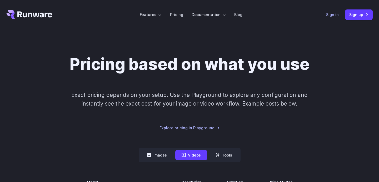
click at [331, 13] on link "Sign in" at bounding box center [332, 15] width 13 height 6
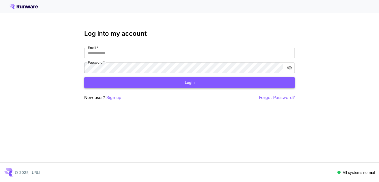
type input "**********"
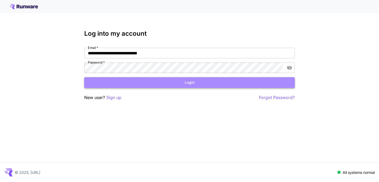
click at [219, 83] on button "Login" at bounding box center [189, 82] width 211 height 11
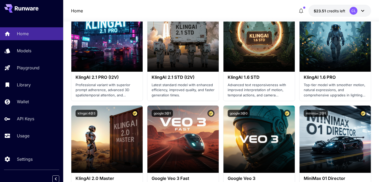
scroll to position [285, 0]
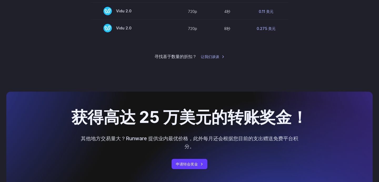
scroll to position [585, 0]
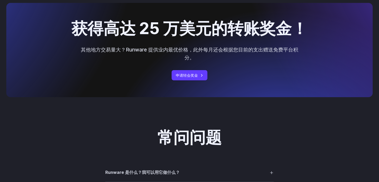
click at [244, 52] on font "其他地方交易量大？Runware 提供业内最优价格，此外每月还会根据您目前的支出赠送免费平台积分。" at bounding box center [189, 54] width 217 height 14
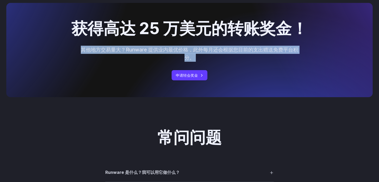
click at [244, 52] on font "其他地方交易量大？Runware 提供业内最优价格，此外每月还会根据您目前的支出赠送免费平台积分。" at bounding box center [189, 54] width 217 height 14
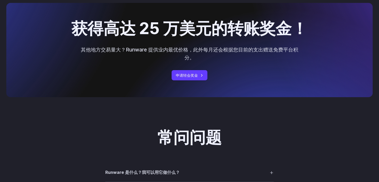
click at [244, 53] on font "其他地方交易量大？Runware 提供业内最优价格，此外每月还会根据您目前的支出赠送免费平台积分。" at bounding box center [189, 54] width 217 height 14
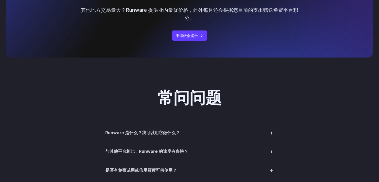
scroll to position [625, 0]
click at [205, 138] on summary "Runware 是什么？我可以用它做什么？" at bounding box center [189, 133] width 169 height 10
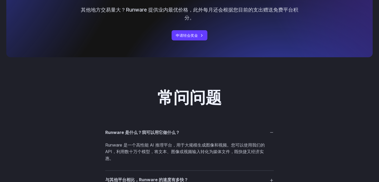
click at [205, 138] on summary "Runware 是什么？我可以用它做什么？" at bounding box center [189, 133] width 169 height 10
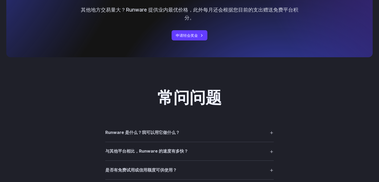
scroll to position [653, 0]
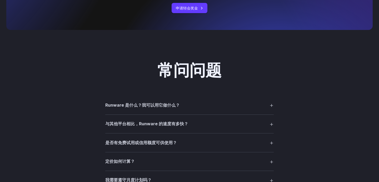
click at [210, 125] on summary "与其他平台相比，Runware 的速度有多快？" at bounding box center [189, 124] width 169 height 10
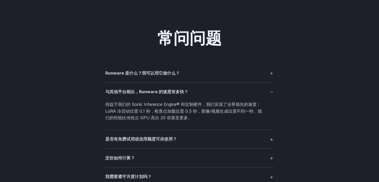
scroll to position [685, 0]
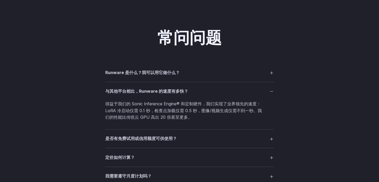
click at [219, 93] on summary "与其他平台相比，Runware 的速度有多快？" at bounding box center [189, 92] width 169 height 10
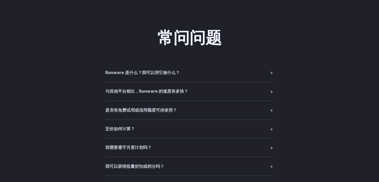
click at [213, 118] on details "是否有免费试用或信用额度可供使用？ 是的——您可以在我们这里生成大约 1000 张图像来测试平台，无需做出任何承诺。" at bounding box center [189, 110] width 169 height 19
click at [215, 115] on summary "是否有免费试用或信用额度可供使用？" at bounding box center [189, 110] width 169 height 10
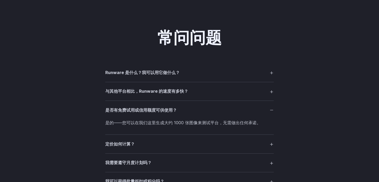
click at [215, 115] on summary "是否有免费试用或信用额度可供使用？" at bounding box center [189, 110] width 169 height 10
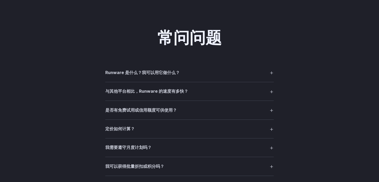
click at [215, 115] on summary "是否有免费试用或信用额度可供使用？" at bounding box center [189, 110] width 169 height 10
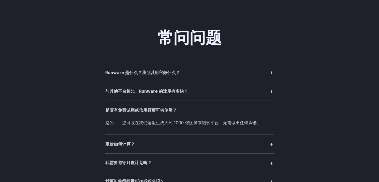
click at [215, 115] on summary "是否有免费试用或信用额度可供使用？" at bounding box center [189, 110] width 169 height 10
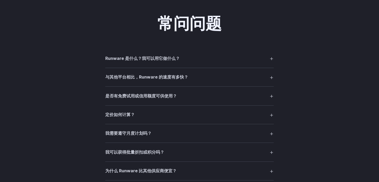
scroll to position [708, 0]
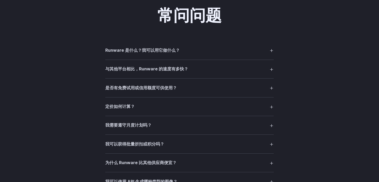
click at [216, 110] on summary "定价如何计算？" at bounding box center [189, 107] width 169 height 10
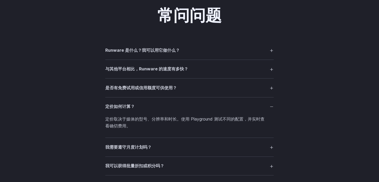
click at [216, 110] on summary "定价如何计算？" at bounding box center [189, 107] width 169 height 10
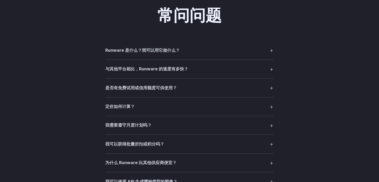
click at [213, 127] on summary "我需要遵守月度计划吗？" at bounding box center [189, 126] width 169 height 10
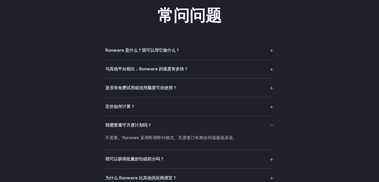
click at [213, 127] on summary "我需要遵守月度计划吗？" at bounding box center [189, 126] width 169 height 10
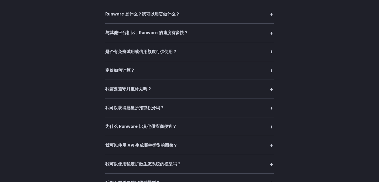
scroll to position [744, 0]
click at [213, 127] on summary "为什么 Runware 比其他供应商便宜？" at bounding box center [189, 127] width 169 height 10
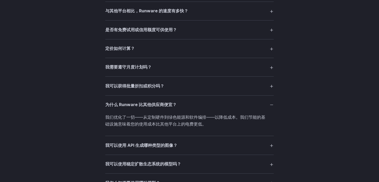
scroll to position [766, 0]
click at [218, 103] on summary "为什么 Runware 比其他供应商便宜？" at bounding box center [189, 105] width 169 height 10
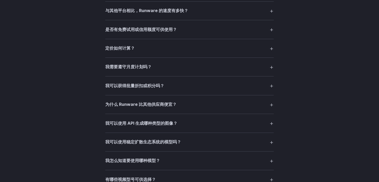
click at [215, 122] on summary "我可以使用 API 生成哪种类型的图像？" at bounding box center [189, 123] width 169 height 10
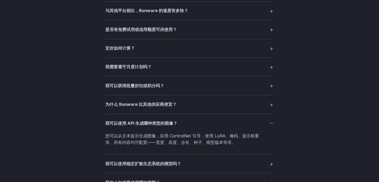
click at [215, 122] on summary "我可以使用 API 生成哪种类型的图像？" at bounding box center [189, 123] width 169 height 10
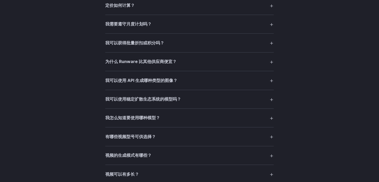
scroll to position [827, 0]
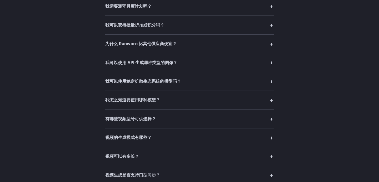
click at [207, 137] on summary "视频的生成模式有哪些？" at bounding box center [189, 138] width 169 height 10
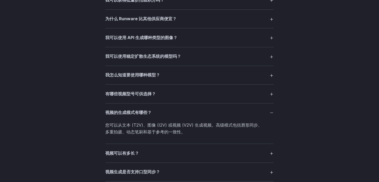
scroll to position [885, 0]
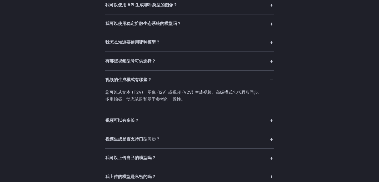
click at [210, 126] on summary "视频可以有多长？" at bounding box center [189, 121] width 169 height 10
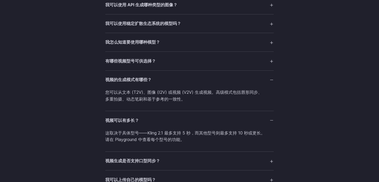
click at [206, 137] on font "这取决于具体型号——Kling 2.1 最多支持 5 秒，而其他型号则最多支持 10 秒或更长。请在 Playground 中查看每个型号的功能。" at bounding box center [185, 137] width 160 height 12
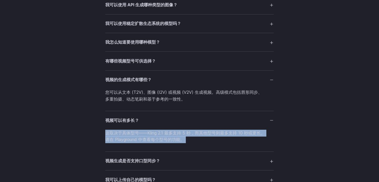
click at [206, 137] on font "这取决于具体型号——Kling 2.1 最多支持 5 秒，而其他型号则最多支持 10 秒或更长。请在 Playground 中查看每个型号的功能。" at bounding box center [185, 137] width 160 height 12
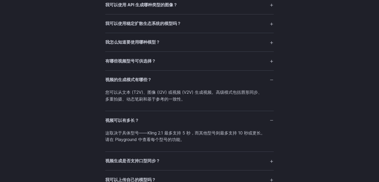
click at [206, 142] on p "这取决于具体型号——Kling 2.1 最多支持 5 秒，而其他型号则最多支持 10 秒或更长。请在 Playground 中查看每个型号的功能。" at bounding box center [189, 136] width 169 height 13
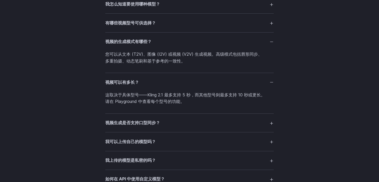
scroll to position [923, 0]
click at [209, 126] on summary "视频生成是否支持口型同步？" at bounding box center [189, 123] width 169 height 10
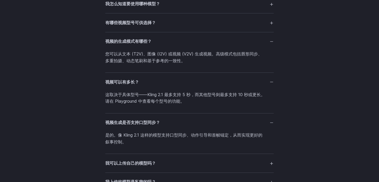
click at [203, 125] on summary "视频生成是否支持口型同步？" at bounding box center [189, 123] width 169 height 10
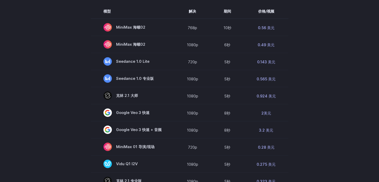
scroll to position [171, 0]
